Goal: Book appointment/travel/reservation

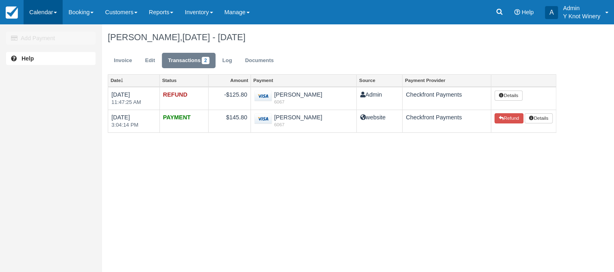
click at [57, 13] on span at bounding box center [55, 13] width 3 height 2
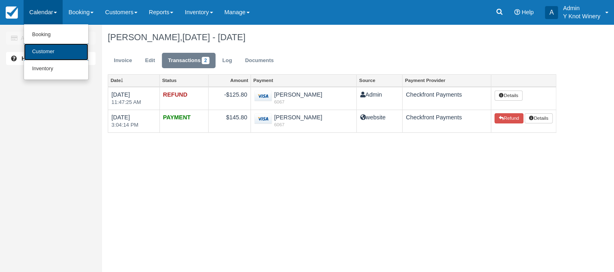
click at [56, 51] on link "Customer" at bounding box center [56, 52] width 64 height 17
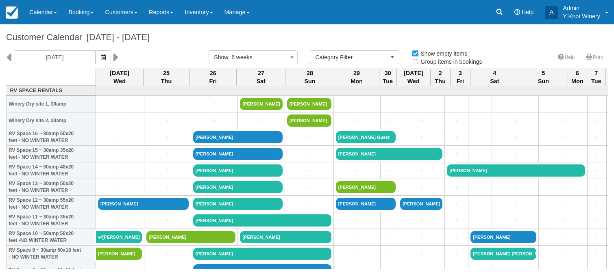
select select
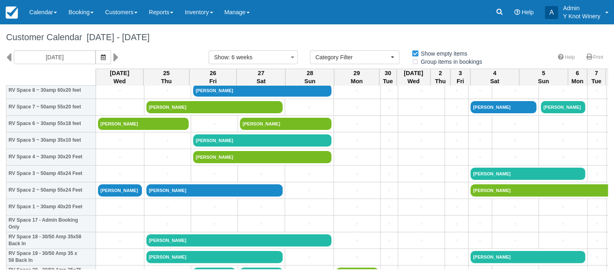
scroll to position [187, 0]
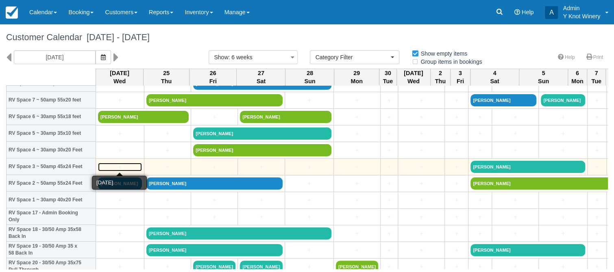
click at [102, 164] on link "+" at bounding box center [120, 167] width 44 height 9
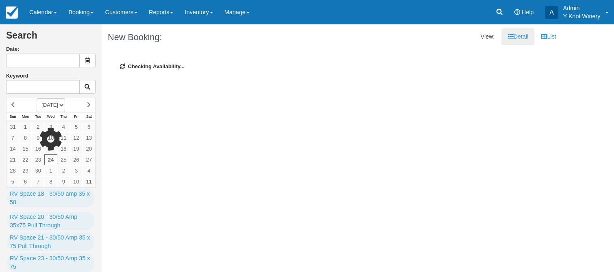
type input "[DATE]"
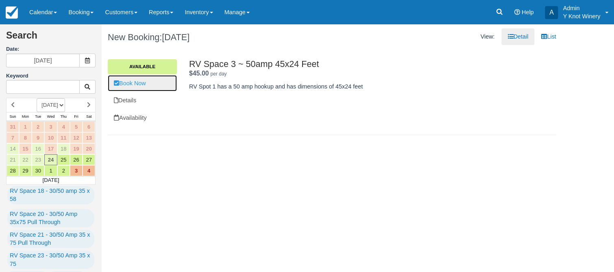
click at [145, 82] on link "Book Now" at bounding box center [142, 83] width 69 height 17
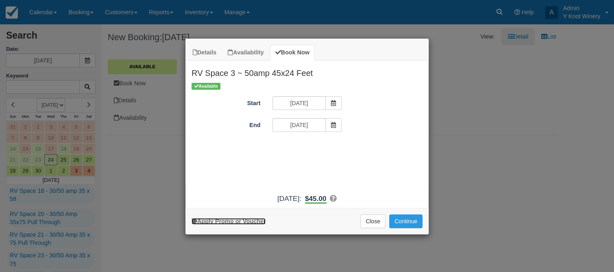
click at [230, 222] on link "Apply Promo or Voucher" at bounding box center [229, 221] width 74 height 7
type input "GSAM"
click at [361, 147] on button "Apply" at bounding box center [359, 147] width 20 height 11
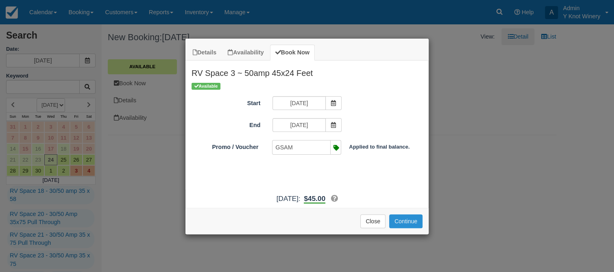
click at [406, 220] on button "Continue" at bounding box center [405, 222] width 33 height 14
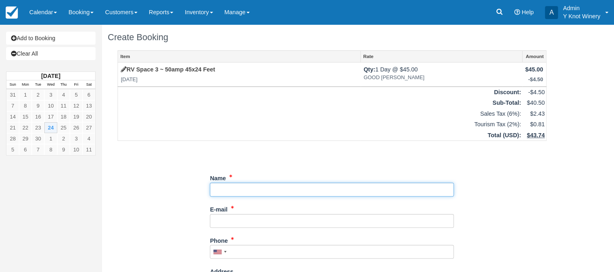
click at [221, 186] on input "Name" at bounding box center [332, 190] width 244 height 14
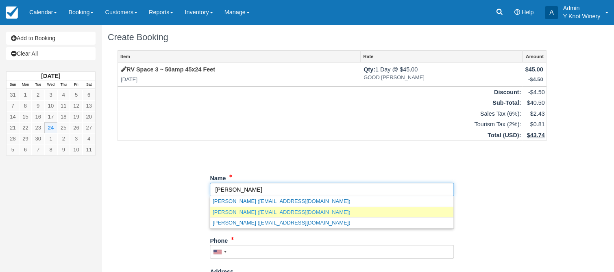
click at [253, 215] on link "Penny Stone (penelopeas11@me.com)" at bounding box center [331, 212] width 243 height 10
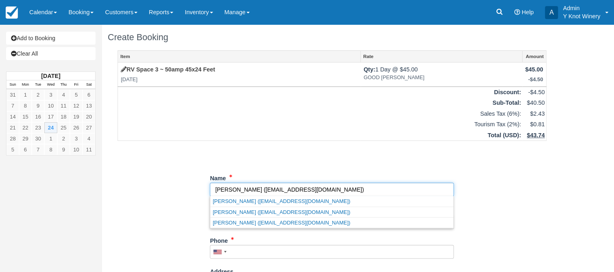
type input "Penny Stone"
type input "penelopeas11@me.com"
type input "+18012315633"
select select "US"
select select
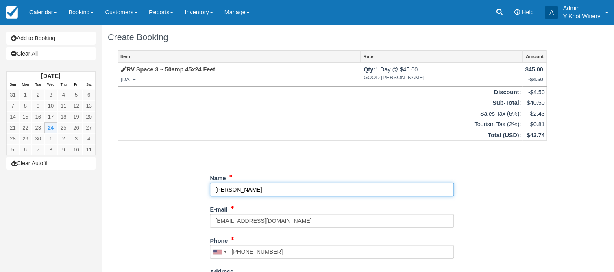
select select "UT"
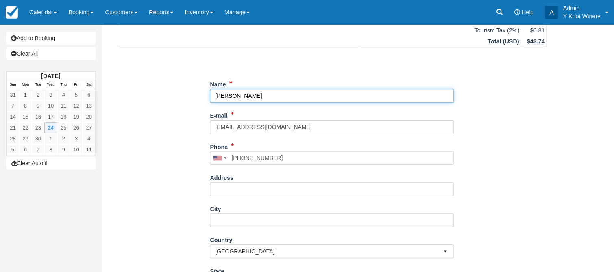
scroll to position [209, 0]
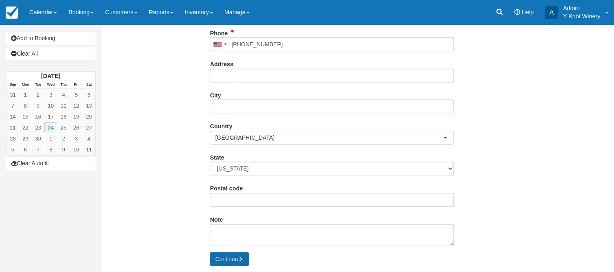
type input "Penny Stone"
click at [232, 260] on button "Continue" at bounding box center [229, 260] width 39 height 14
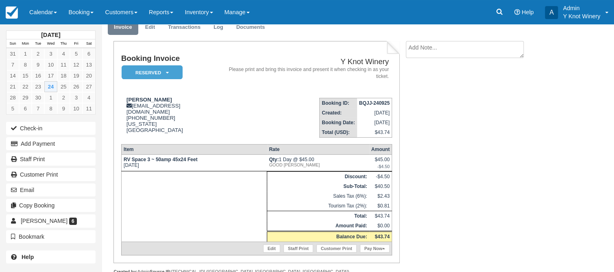
scroll to position [49, 0]
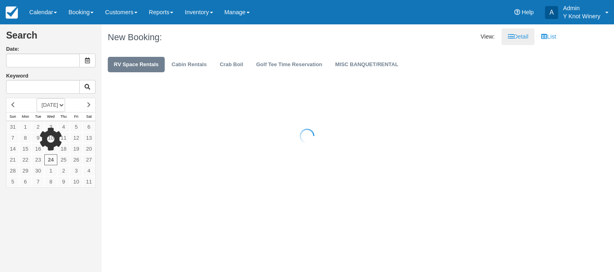
type input "[DATE]"
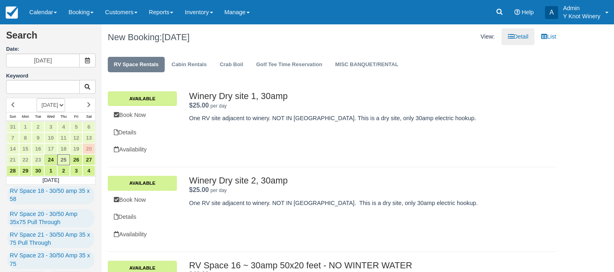
click at [284, 39] on h1 "New Booking: [DATE]" at bounding box center [217, 38] width 218 height 10
click at [244, 38] on h1 "New Booking: [DATE]" at bounding box center [217, 38] width 218 height 10
